Goal: Information Seeking & Learning: Learn about a topic

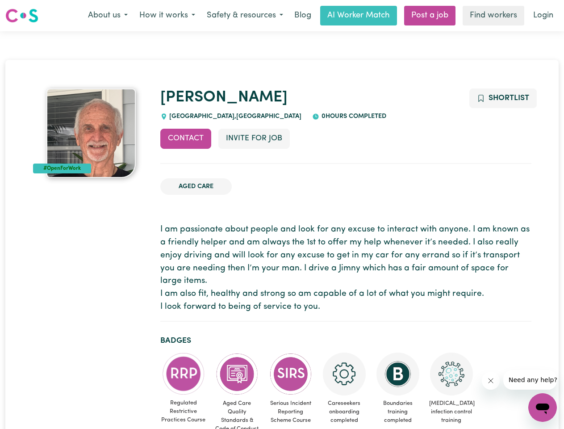
click at [108, 16] on button "About us" at bounding box center [107, 15] width 51 height 19
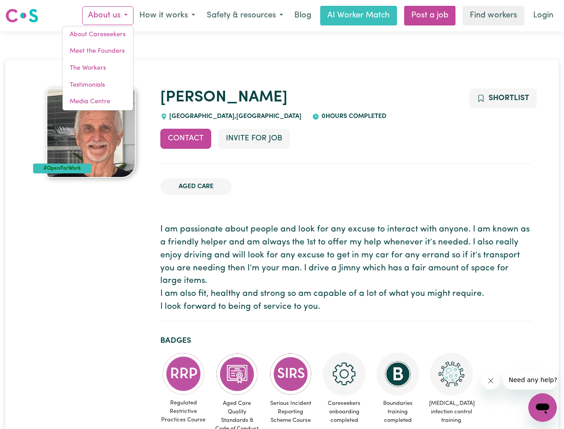
click at [167, 16] on button "How it works" at bounding box center [167, 15] width 67 height 19
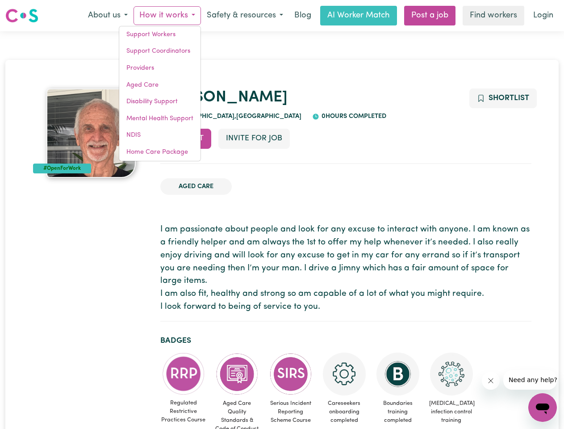
click at [244, 16] on button "Safety & resources" at bounding box center [245, 15] width 88 height 19
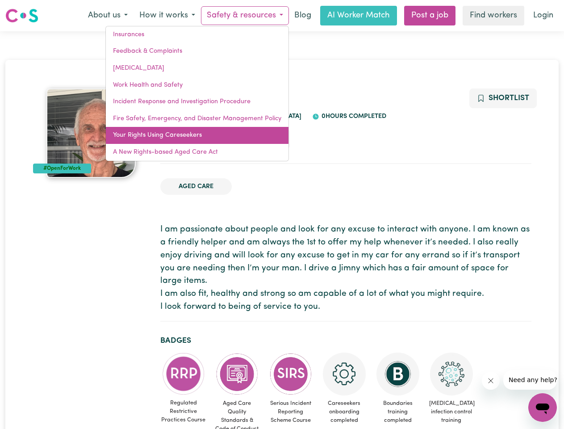
click at [186, 139] on link "Your Rights Using Careseekers" at bounding box center [197, 135] width 183 height 17
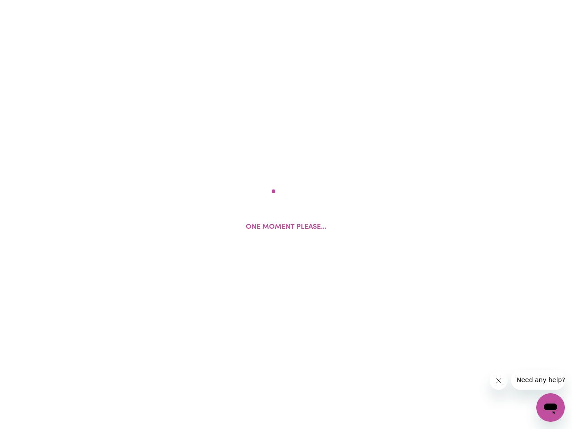
click at [254, 0] on html "One moment please..." at bounding box center [286, 0] width 572 height 0
click at [503, 0] on html at bounding box center [286, 0] width 572 height 0
click at [184, 0] on html at bounding box center [286, 0] width 572 height 0
click at [237, 0] on html at bounding box center [286, 0] width 572 height 0
